Goal: Task Accomplishment & Management: Manage account settings

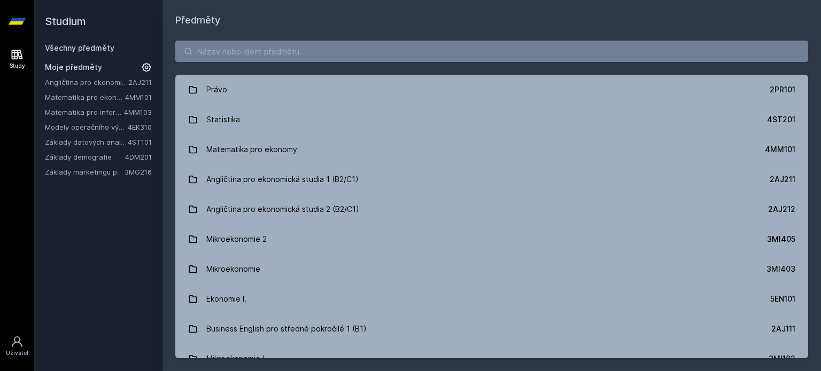
click at [135, 113] on link "4MM103" at bounding box center [138, 112] width 28 height 9
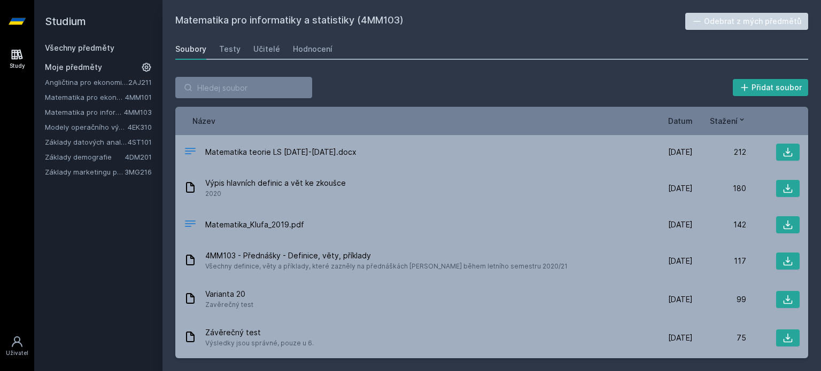
click at [753, 14] on button "Odebrat z mých předmětů" at bounding box center [746, 21] width 123 height 17
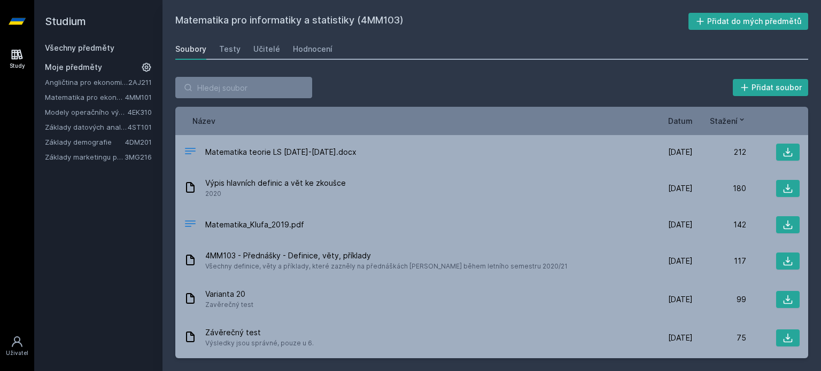
click at [120, 108] on link "Modely operačního výzkumu" at bounding box center [86, 112] width 83 height 11
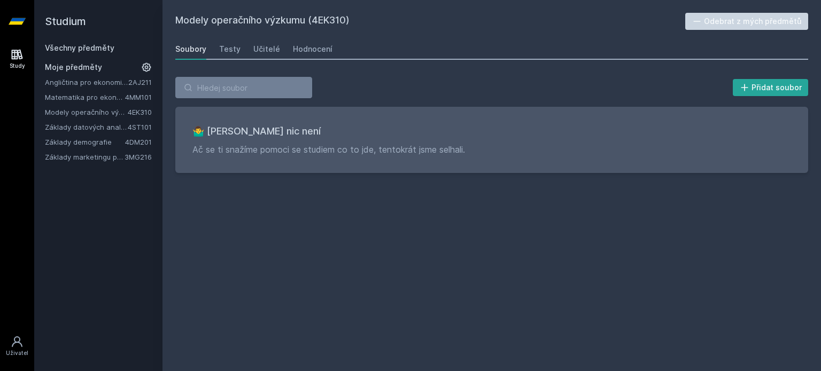
click at [126, 122] on link "Základy datových analýz" at bounding box center [86, 127] width 83 height 11
click at [767, 29] on button "Odebrat z mých předmětů" at bounding box center [746, 21] width 123 height 17
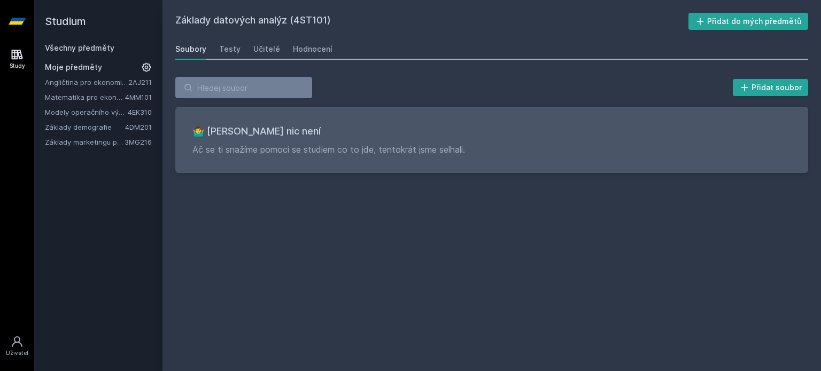
click at [122, 135] on div "Angličtina pro ekonomická studia 1 (B2/C1) 2AJ211 Matematika pro ekonomy 4MM101…" at bounding box center [98, 112] width 107 height 71
click at [122, 131] on link "Základy demografie" at bounding box center [85, 127] width 80 height 11
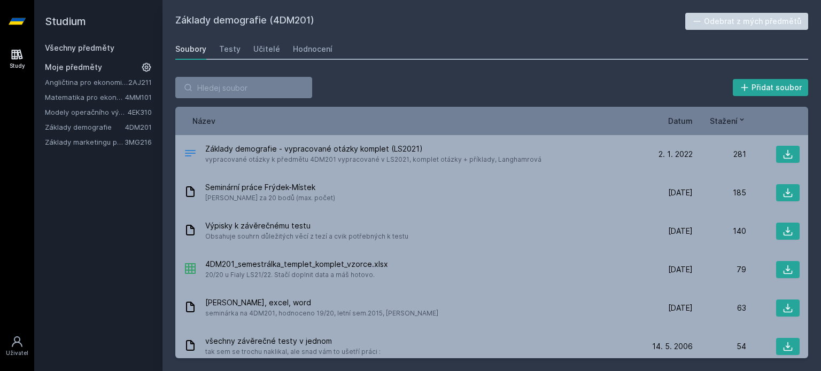
click at [768, 27] on button "Odebrat z mých předmětů" at bounding box center [746, 21] width 123 height 17
click at [118, 128] on link "Základy marketingu pro informatiky a statistiky" at bounding box center [85, 127] width 80 height 11
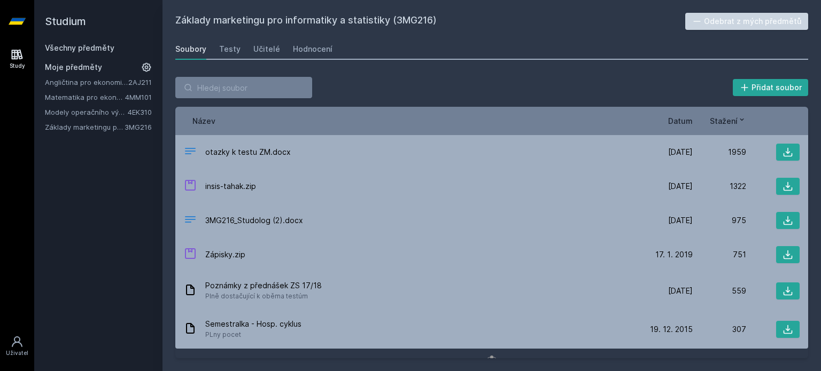
click at [777, 26] on button "Odebrat z mých předmětů" at bounding box center [746, 21] width 123 height 17
click at [242, 84] on input "search" at bounding box center [243, 87] width 137 height 21
click at [62, 46] on link "Všechny předměty" at bounding box center [79, 47] width 69 height 9
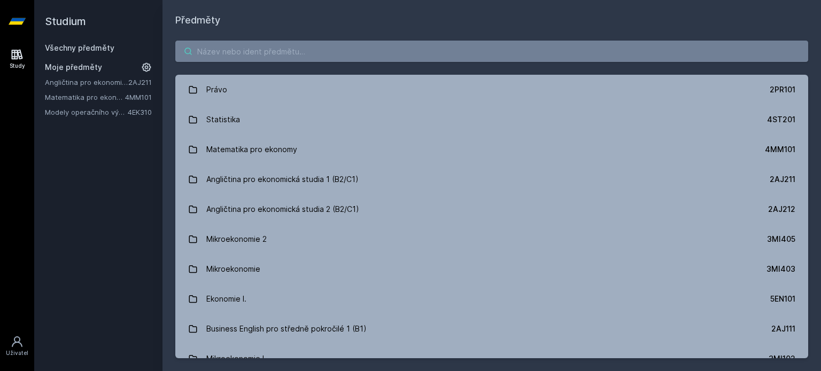
click at [290, 54] on input "search" at bounding box center [491, 51] width 633 height 21
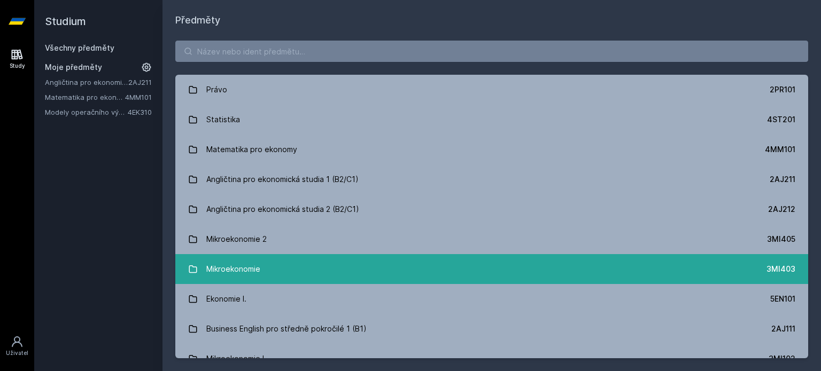
click at [387, 255] on link "Mikroekonomie 3MI403" at bounding box center [491, 269] width 633 height 30
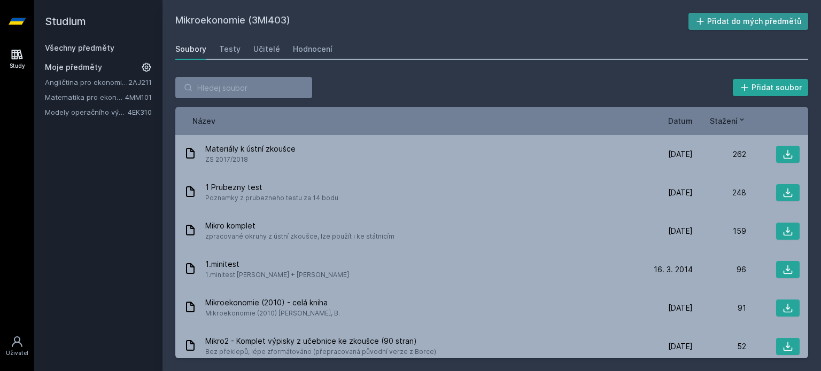
click at [777, 17] on button "Přidat do mých předmětů" at bounding box center [748, 21] width 120 height 17
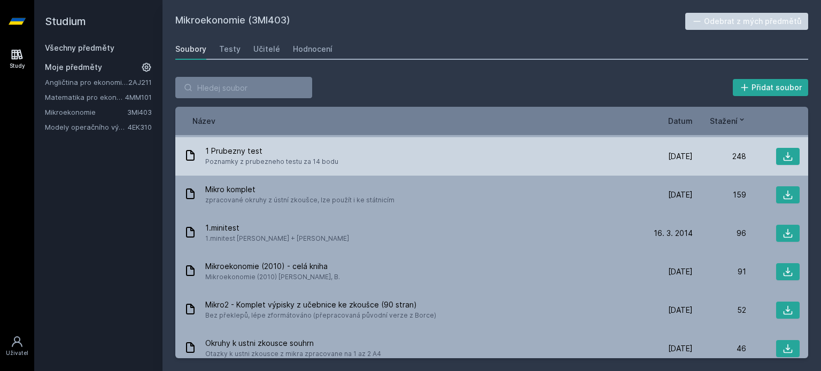
scroll to position [53, 0]
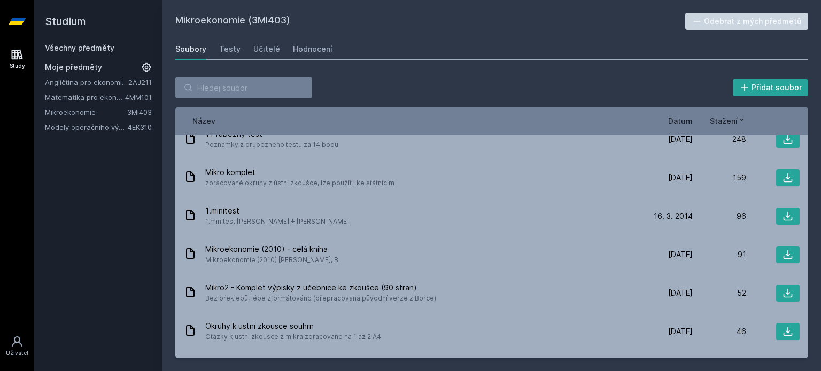
click at [681, 114] on div "Název Datum Stažení" at bounding box center [491, 121] width 633 height 28
click at [680, 117] on span "Datum" at bounding box center [680, 120] width 25 height 11
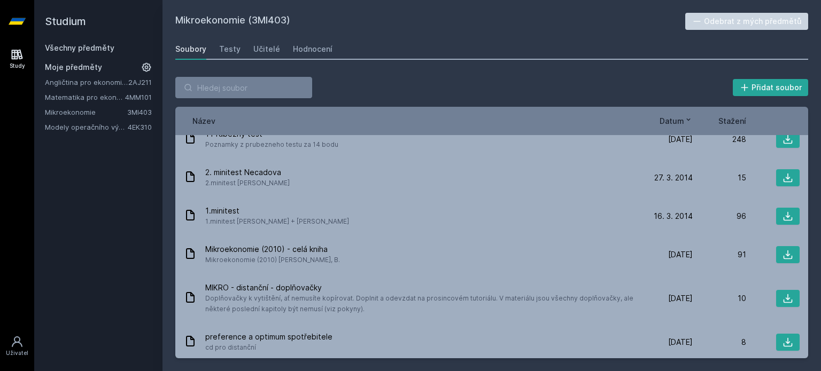
click at [684, 123] on icon at bounding box center [688, 119] width 9 height 9
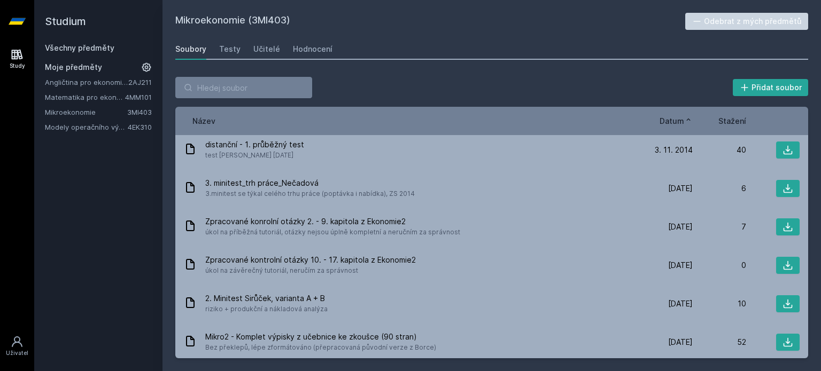
click at [660, 110] on div "Název Datum Stažení" at bounding box center [491, 121] width 633 height 28
click at [673, 121] on span "Datum" at bounding box center [671, 120] width 25 height 11
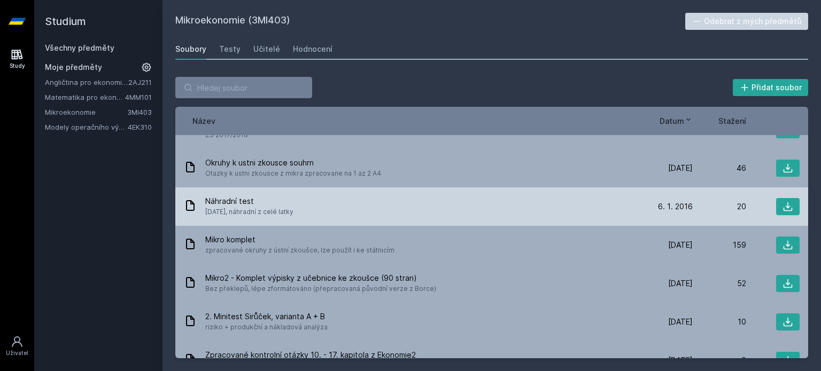
scroll to position [0, 0]
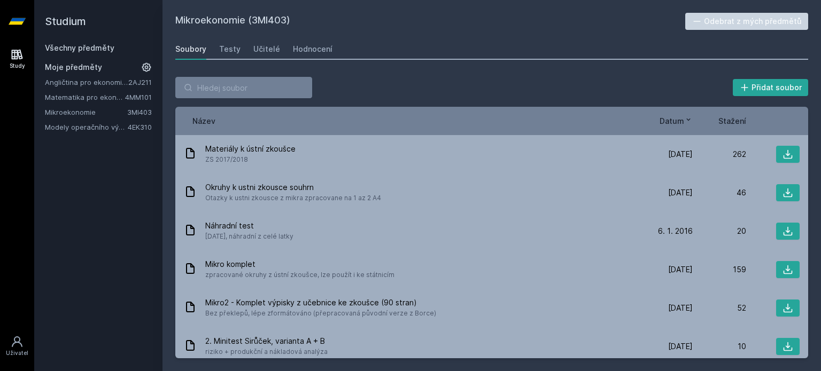
click at [672, 121] on span "Datum" at bounding box center [671, 120] width 25 height 11
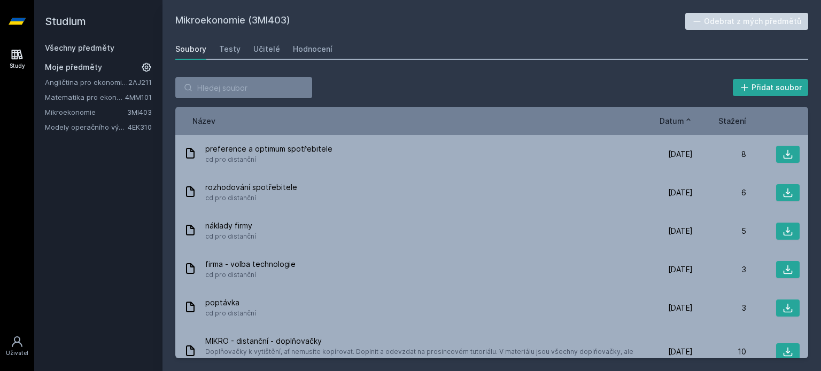
click at [672, 121] on span "Datum" at bounding box center [671, 120] width 25 height 11
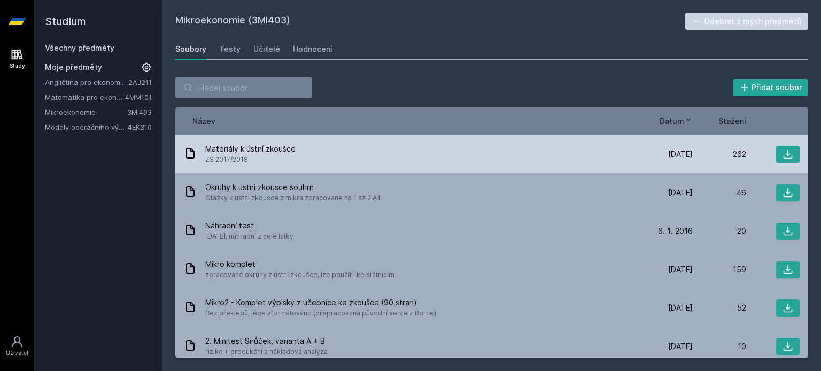
click at [262, 151] on span "Materiály k ústní zkoušce" at bounding box center [250, 149] width 90 height 11
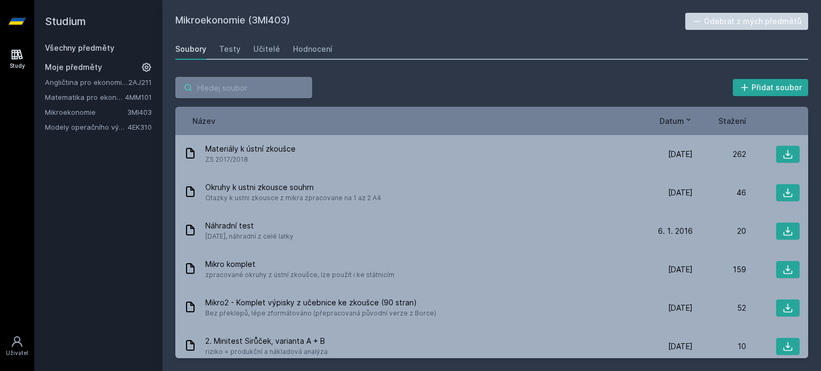
click at [206, 91] on input "search" at bounding box center [243, 87] width 137 height 21
click at [358, 37] on div "Mikroekonomie (3MI403) Odebrat z mých předmětů [GEOGRAPHIC_DATA] Testy Učitelé …" at bounding box center [491, 186] width 633 height 346
click at [100, 45] on link "Všechny předměty" at bounding box center [79, 47] width 69 height 9
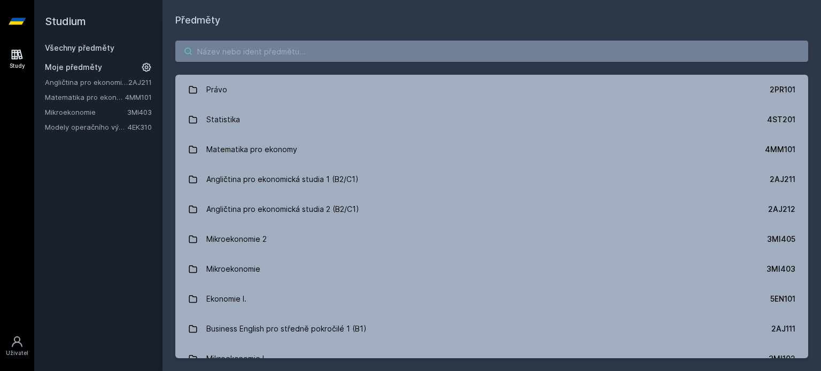
click at [266, 51] on input "search" at bounding box center [491, 51] width 633 height 21
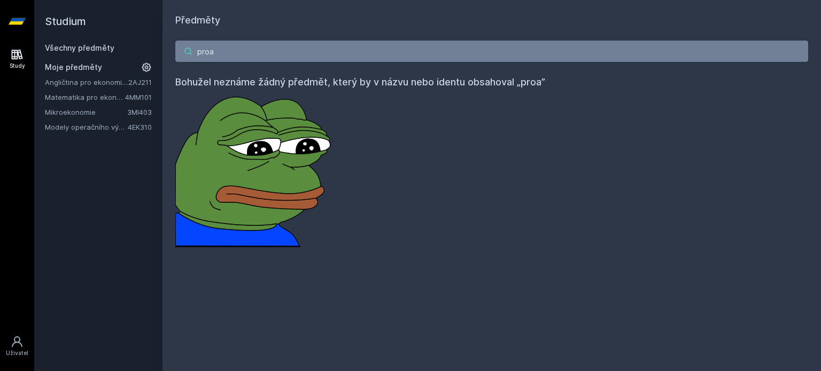
type input "proa"
type textarea "oa"
drag, startPoint x: 226, startPoint y: 48, endPoint x: 158, endPoint y: 46, distance: 68.4
click at [158, 46] on div "Studium Všechny předměty Moje předměty Angličtina pro ekonomická studia 1 (B2/C…" at bounding box center [427, 185] width 787 height 371
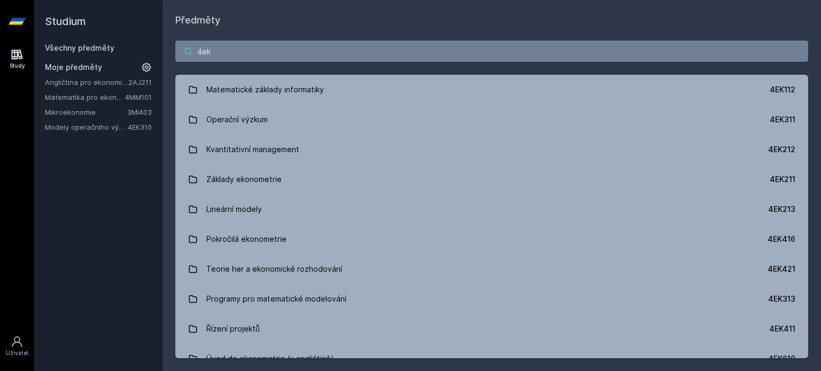
type input "4ek"
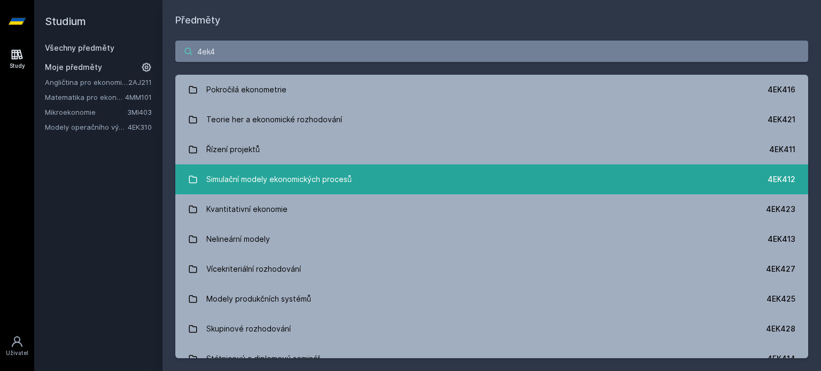
type input "4ek4"
click at [286, 184] on div "Simulační modely ekonomických procesů" at bounding box center [278, 179] width 145 height 21
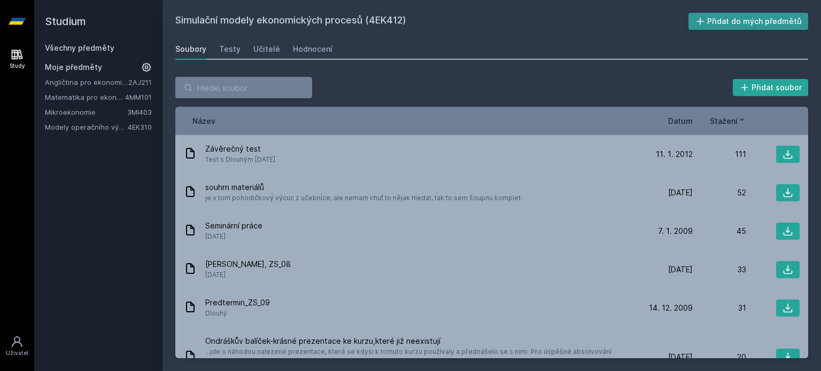
click at [704, 17] on icon at bounding box center [700, 21] width 11 height 11
click at [682, 123] on span "Datum" at bounding box center [680, 120] width 25 height 11
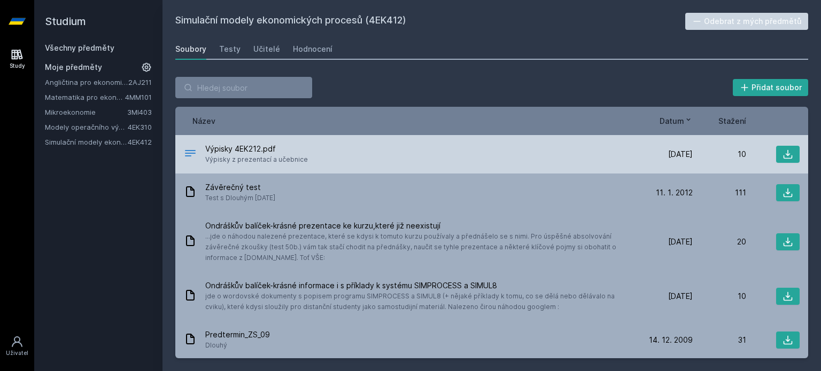
click at [668, 149] on span "[DATE]" at bounding box center [680, 154] width 25 height 11
click at [783, 158] on icon at bounding box center [787, 154] width 9 height 9
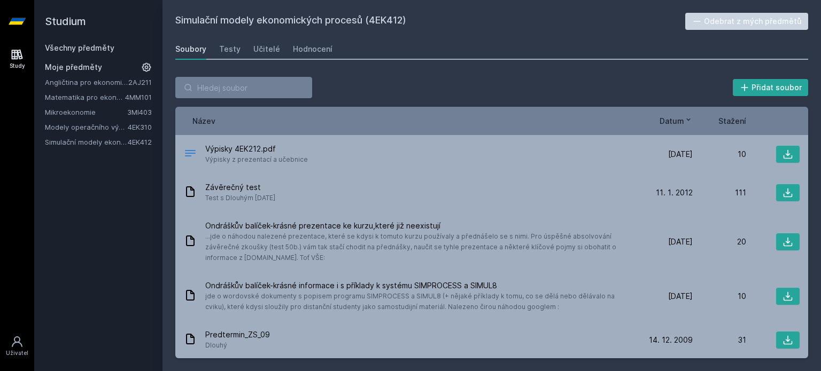
click at [82, 49] on link "Všechny předměty" at bounding box center [79, 47] width 69 height 9
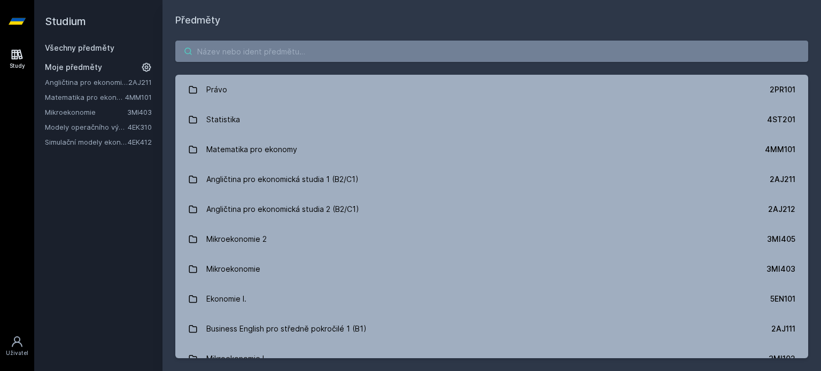
click at [251, 43] on input "search" at bounding box center [491, 51] width 633 height 21
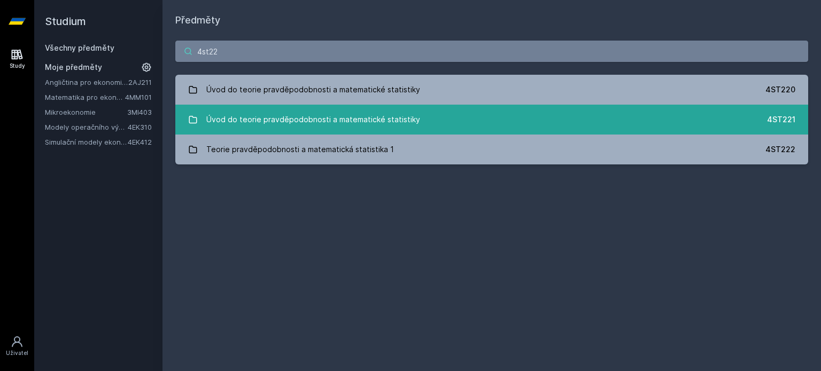
type input "4st22"
click at [643, 122] on link "Úvod do teorie pravděpodobnosti a matematické statistiky 4ST221" at bounding box center [491, 120] width 633 height 30
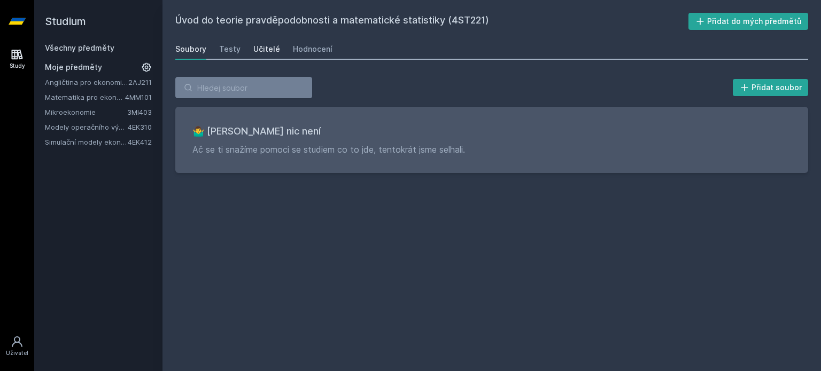
click at [267, 49] on div "Učitelé" at bounding box center [266, 49] width 27 height 11
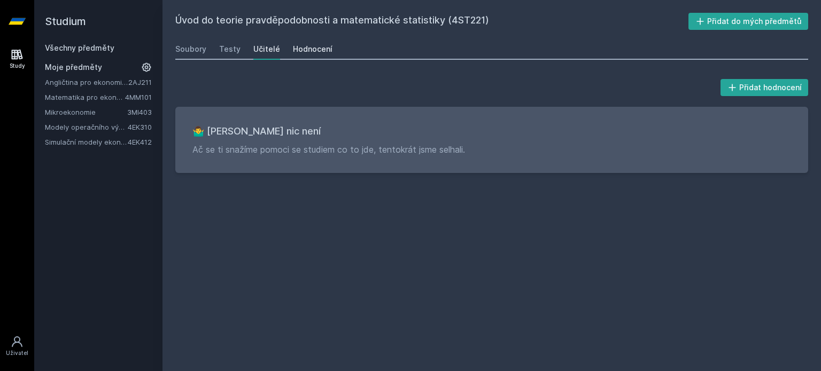
click at [299, 48] on div "Hodnocení" at bounding box center [313, 49] width 40 height 11
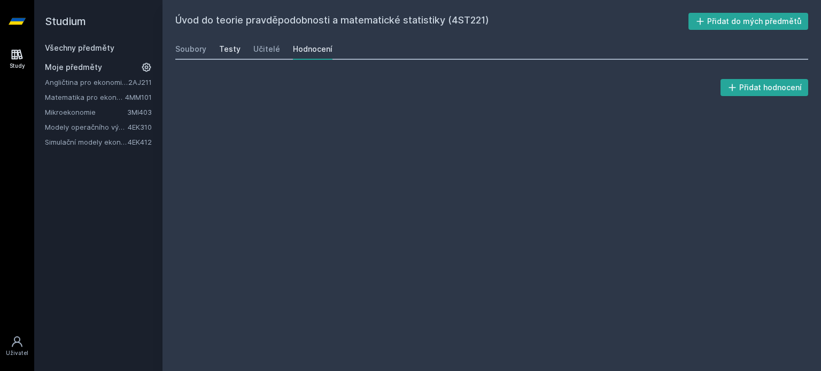
click at [230, 52] on div "Testy" at bounding box center [229, 49] width 21 height 11
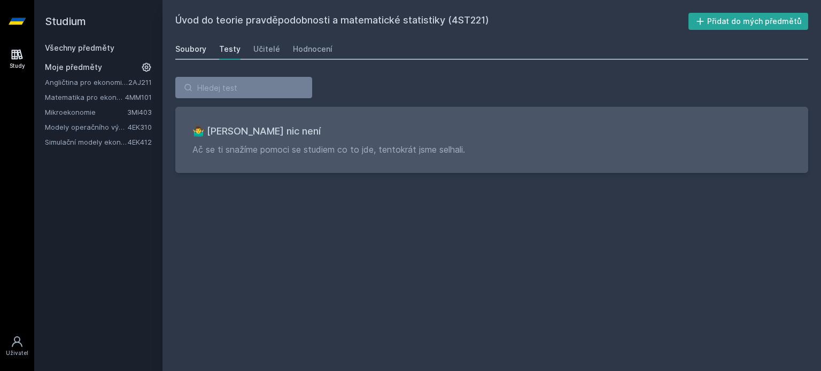
click at [181, 51] on div "Soubory" at bounding box center [190, 49] width 31 height 11
click at [85, 50] on link "Všechny předměty" at bounding box center [79, 47] width 69 height 9
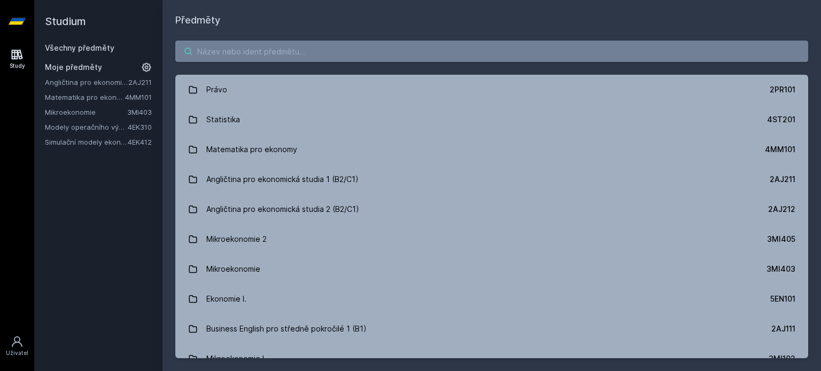
click at [246, 51] on input "search" at bounding box center [491, 51] width 633 height 21
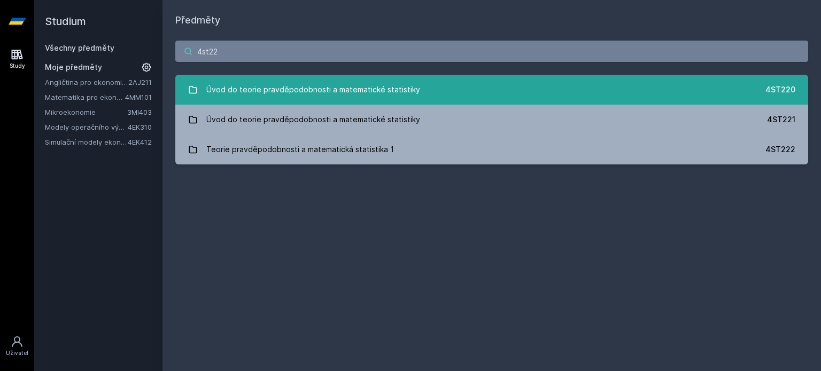
type input "4st22"
click at [217, 95] on div "Úvod do teorie pravděpodobnosti a matematické statistiky" at bounding box center [313, 89] width 214 height 21
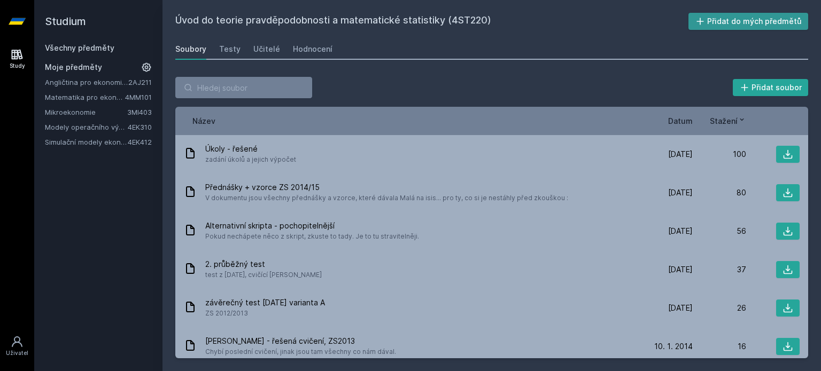
click at [747, 23] on button "Přidat do mých předmětů" at bounding box center [748, 21] width 120 height 17
click at [697, 122] on div "Stažení" at bounding box center [719, 120] width 53 height 11
click at [687, 129] on div "Název Datum Stažení" at bounding box center [491, 121] width 633 height 28
click at [686, 120] on span "Datum" at bounding box center [680, 120] width 25 height 11
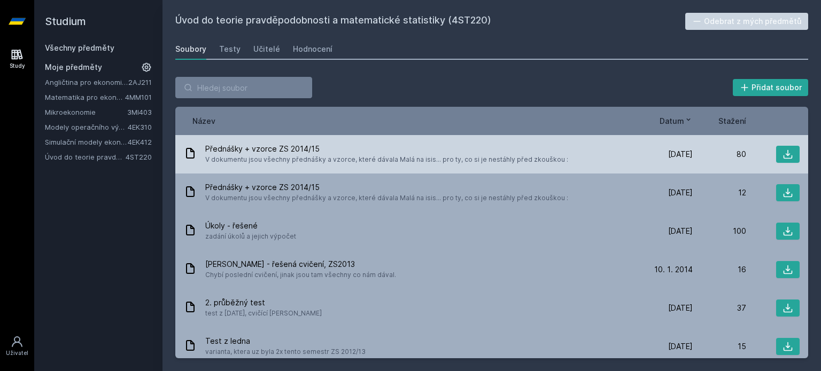
click at [672, 149] on span "[DATE]" at bounding box center [680, 154] width 25 height 11
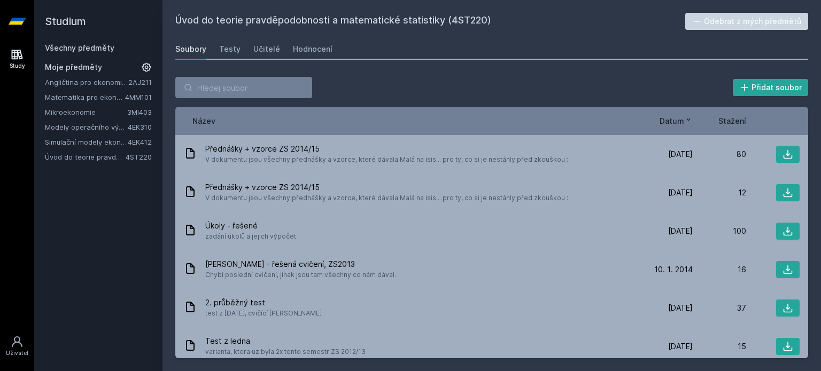
drag, startPoint x: 635, startPoint y: 73, endPoint x: 578, endPoint y: 78, distance: 57.4
click at [634, 74] on div "Přidat soubor Řazení: Název Datum Stažení Název Datum Stažení Přednášky + vzorc…" at bounding box center [491, 217] width 658 height 307
click at [90, 52] on link "Všechny předměty" at bounding box center [79, 47] width 69 height 9
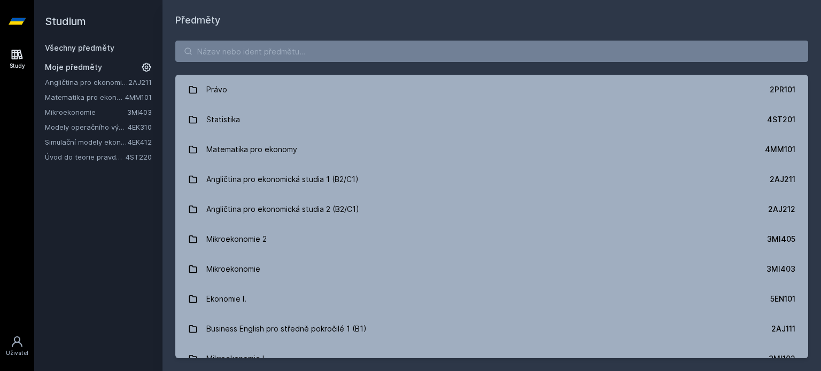
click at [138, 108] on link "3MI403" at bounding box center [139, 112] width 25 height 9
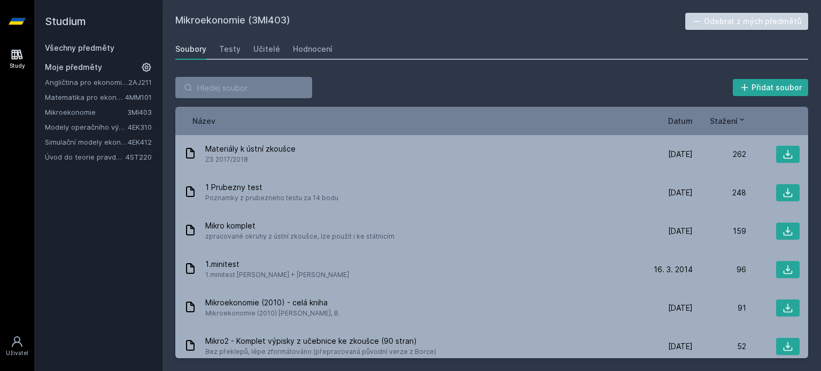
click at [729, 21] on button "Odebrat z mých předmětů" at bounding box center [746, 21] width 123 height 17
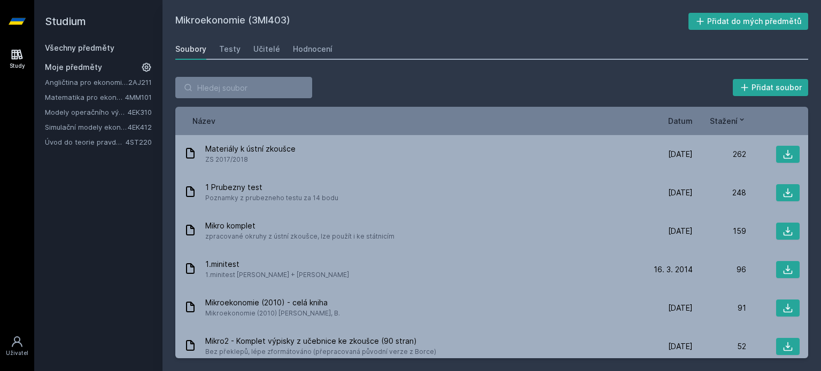
click at [106, 50] on link "Všechny předměty" at bounding box center [79, 47] width 69 height 9
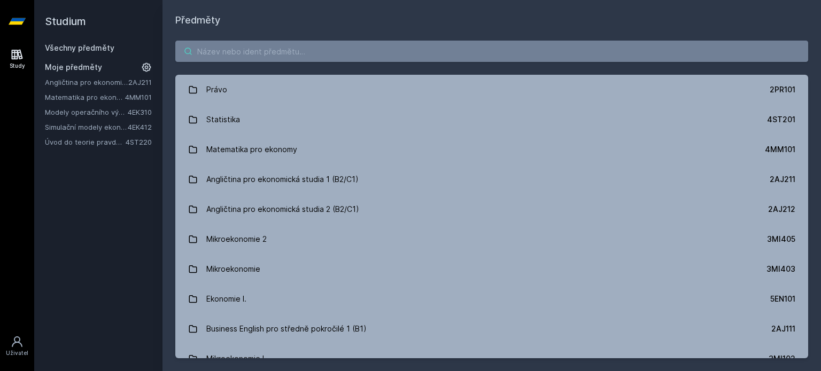
click at [221, 57] on input "search" at bounding box center [491, 51] width 633 height 21
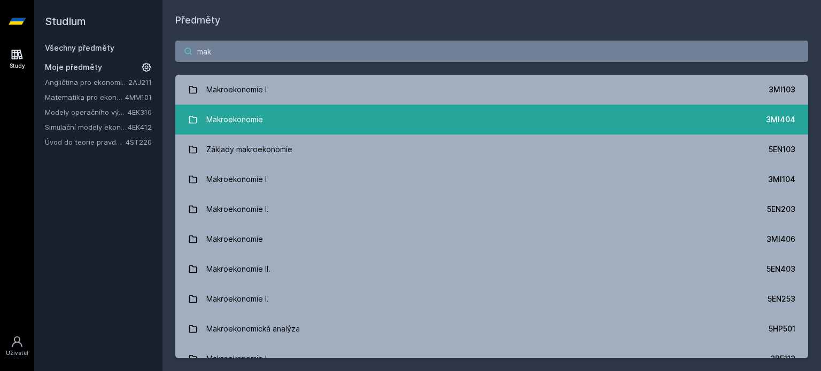
type input "mak"
click at [673, 128] on link "Makroekonomie 3MI404" at bounding box center [491, 120] width 633 height 30
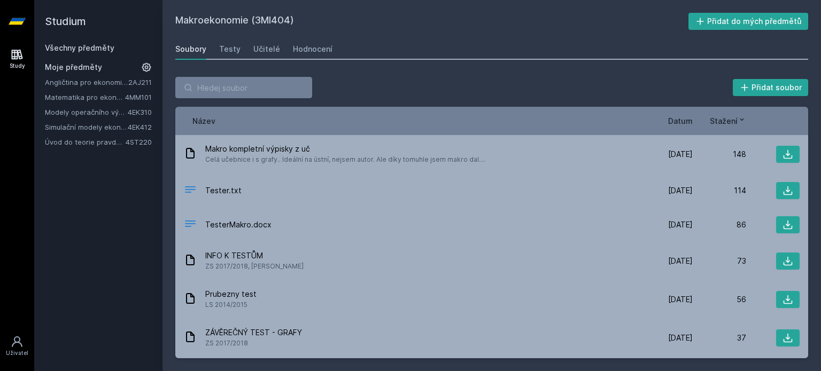
click at [98, 49] on link "Všechny předměty" at bounding box center [79, 47] width 69 height 9
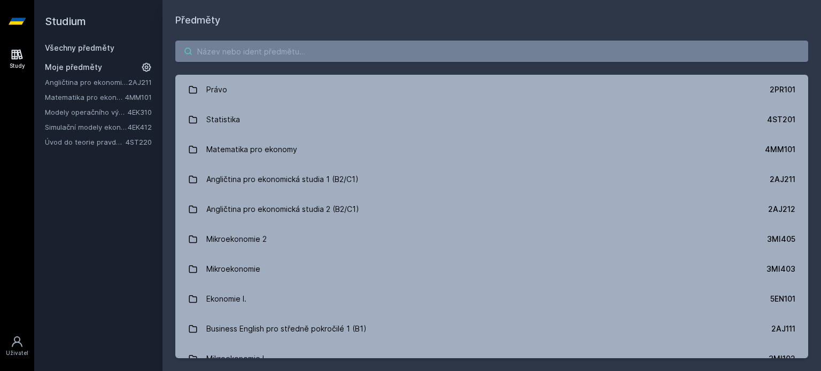
click at [229, 48] on input "search" at bounding box center [491, 51] width 633 height 21
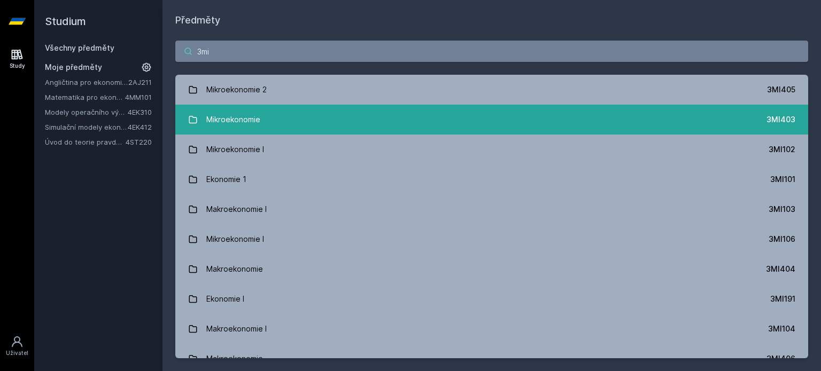
type input "3mi"
click at [517, 111] on link "Mikroekonomie 3MI403" at bounding box center [491, 120] width 633 height 30
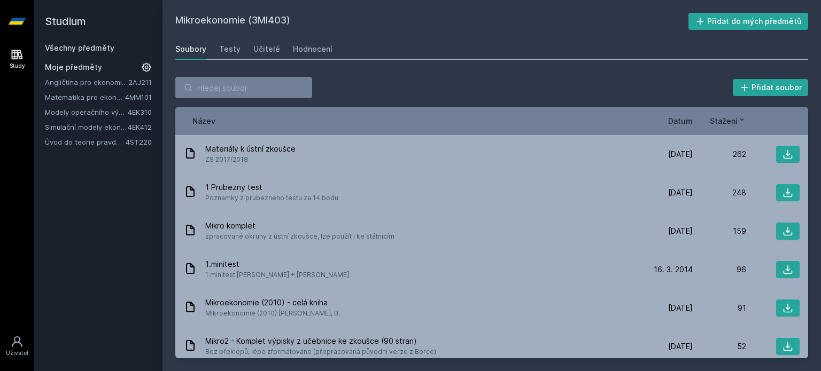
drag, startPoint x: 784, startPoint y: 23, endPoint x: 658, endPoint y: 36, distance: 126.2
click at [783, 23] on button "Přidat do mých předmětů" at bounding box center [748, 21] width 120 height 17
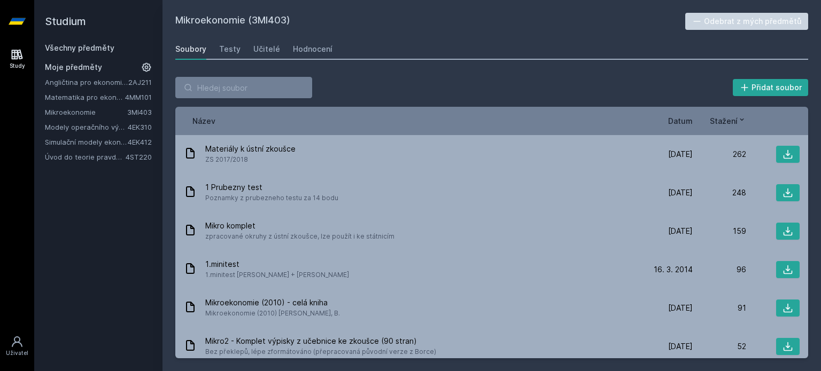
click at [113, 45] on div "Všechny předměty" at bounding box center [98, 48] width 107 height 11
click at [102, 50] on link "Všechny předměty" at bounding box center [79, 47] width 69 height 9
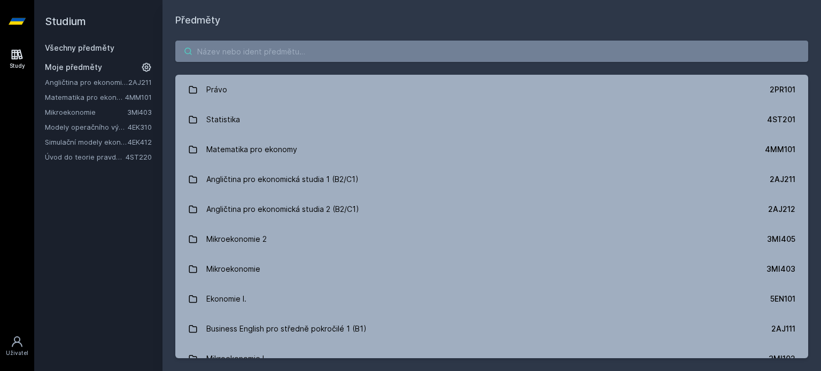
click at [247, 53] on input "search" at bounding box center [491, 51] width 633 height 21
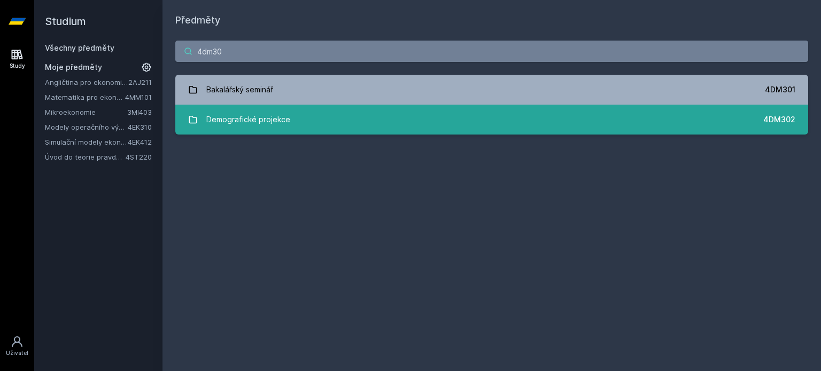
type input "4dm30"
click at [246, 113] on div "Demografické projekce" at bounding box center [248, 119] width 84 height 21
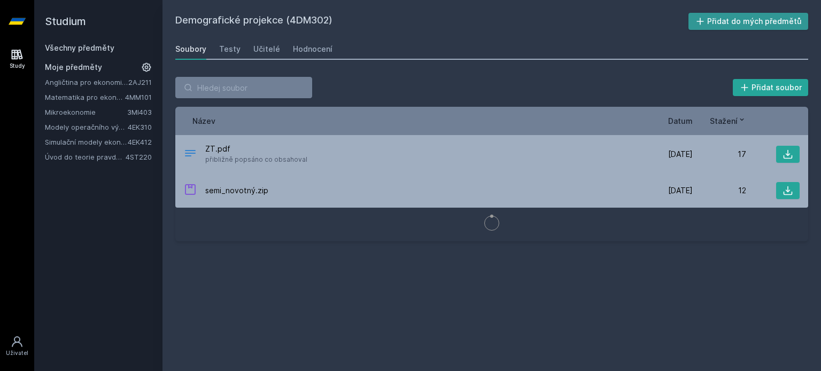
click at [782, 19] on button "Přidat do mých předmětů" at bounding box center [748, 21] width 120 height 17
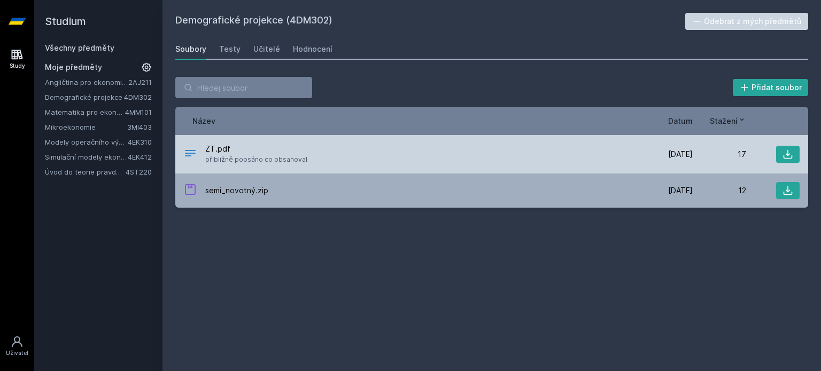
click at [210, 150] on span "ZT.pdf" at bounding box center [256, 149] width 102 height 11
click at [797, 147] on button at bounding box center [788, 154] width 24 height 17
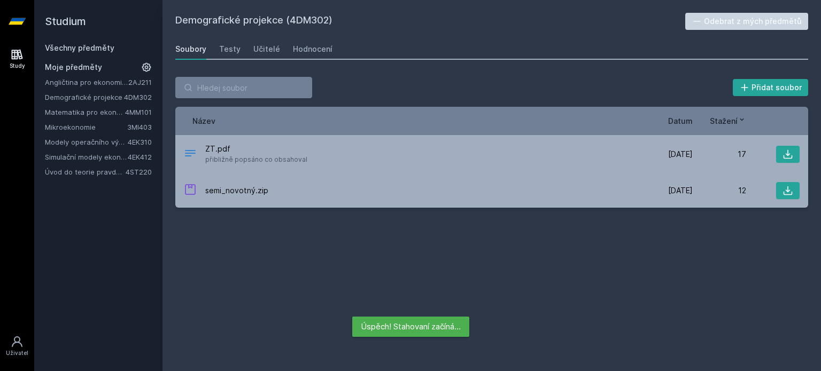
click at [86, 100] on link "Demografické projekce" at bounding box center [84, 97] width 79 height 11
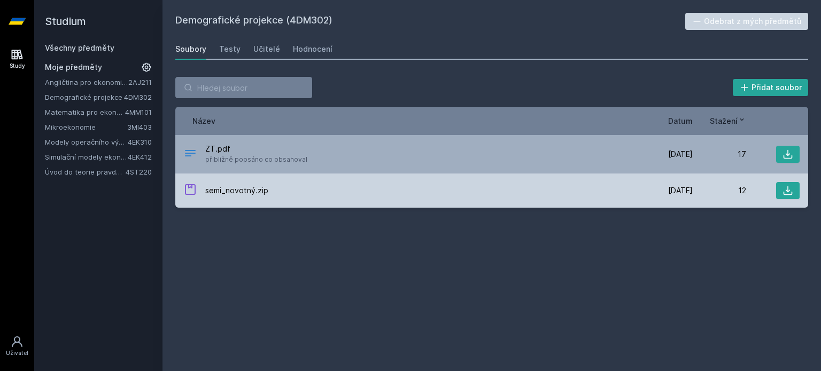
click at [229, 196] on div "semi_novotný.zip" at bounding box center [411, 190] width 455 height 15
